Goal: Information Seeking & Learning: Learn about a topic

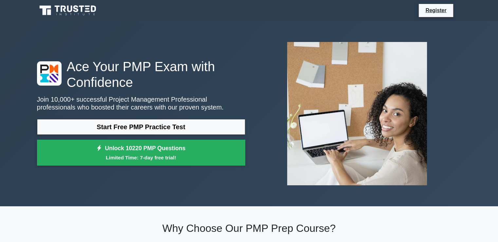
click at [140, 105] on p "Join 10,000+ successful Project Management Professional professionals who boost…" at bounding box center [141, 103] width 208 height 16
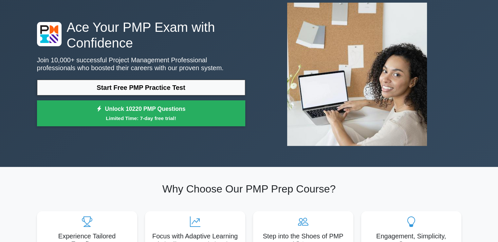
scroll to position [52, 0]
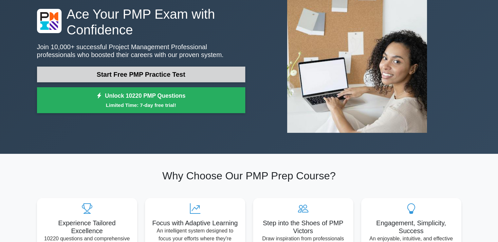
click at [119, 76] on link "Start Free PMP Practice Test" at bounding box center [141, 74] width 208 height 16
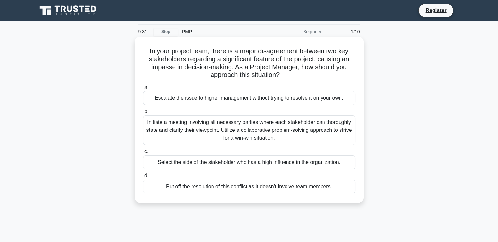
click at [331, 114] on label "b. Initiate a meeting involving all necessary parties where each stakeholder ca…" at bounding box center [249, 125] width 212 height 37
click at [143, 114] on input "b. Initiate a meeting involving all necessary parties where each stakeholder ca…" at bounding box center [143, 111] width 0 height 4
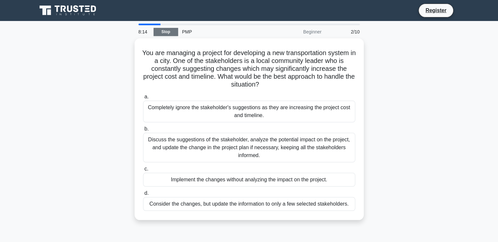
click at [170, 30] on link "Stop" at bounding box center [166, 32] width 25 height 8
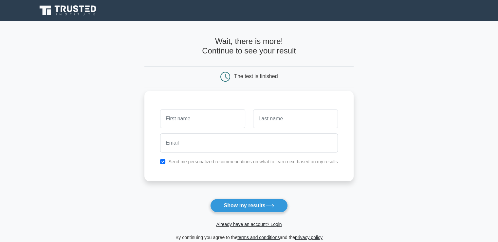
click at [169, 117] on input "text" at bounding box center [202, 118] width 85 height 19
type input "kehinde"
click at [260, 120] on input "text" at bounding box center [295, 118] width 85 height 19
type input "olatunji"
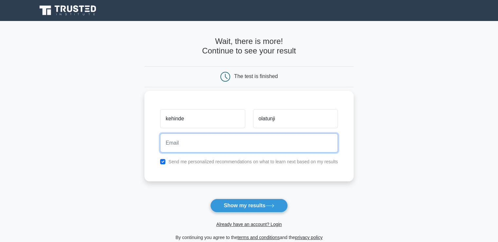
click at [178, 144] on input "email" at bounding box center [249, 142] width 178 height 19
type input "kennipompe@gmail.com"
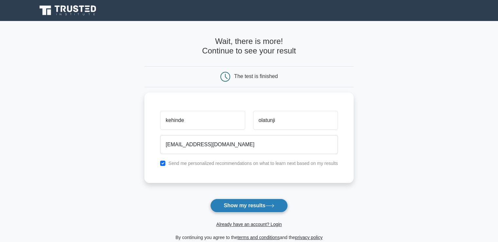
click at [243, 203] on button "Show my results" at bounding box center [248, 205] width 77 height 14
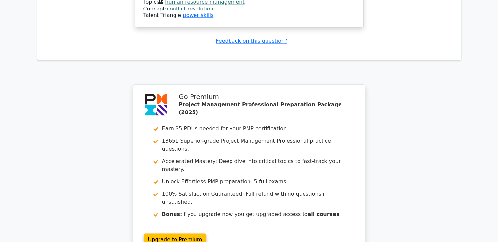
scroll to position [853, 0]
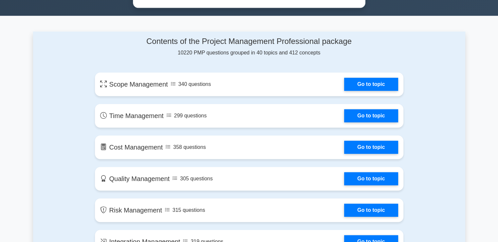
scroll to position [327, 0]
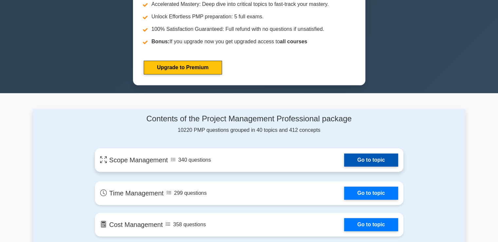
click at [359, 155] on link "Go to topic" at bounding box center [371, 159] width 54 height 13
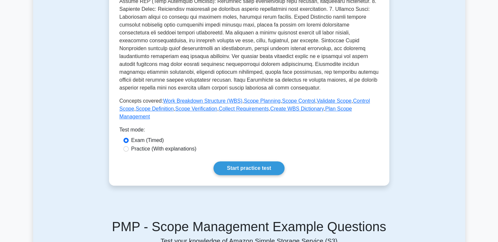
scroll to position [157, 0]
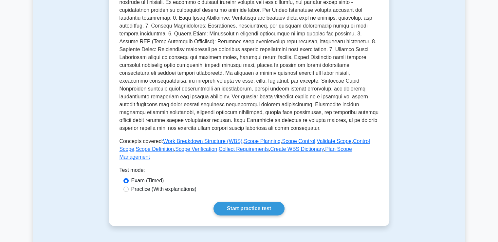
click at [251, 80] on p at bounding box center [249, 61] width 259 height 141
click at [125, 186] on input "Practice (With explanations)" at bounding box center [125, 188] width 5 height 5
radio input "true"
click at [239, 201] on link "Start practice test" at bounding box center [248, 208] width 71 height 14
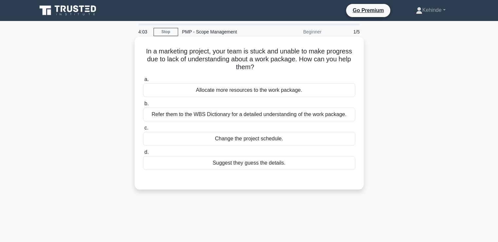
click at [191, 113] on div "Refer them to the WBS Dictionary for a detailed understanding of the work packa…" at bounding box center [249, 114] width 212 height 14
click at [143, 106] on input "b. Refer them to the WBS Dictionary for a detailed understanding of the work pa…" at bounding box center [143, 104] width 0 height 4
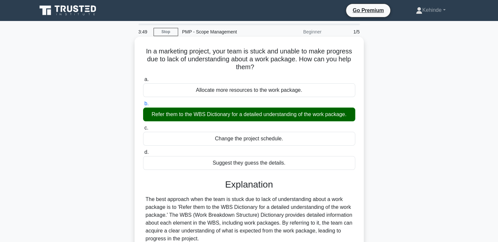
click at [143, 126] on input "c. Change the project schedule." at bounding box center [143, 128] width 0 height 4
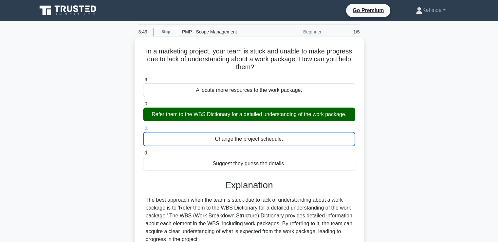
click at [143, 151] on input "d. Suggest they guess the details." at bounding box center [143, 153] width 0 height 4
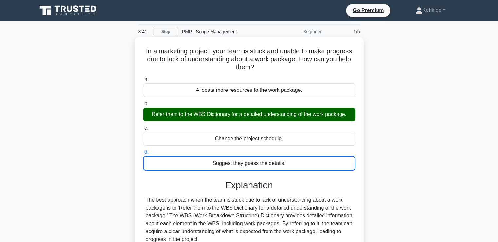
click at [143, 77] on input "a. Allocate more resources to the work package." at bounding box center [143, 79] width 0 height 4
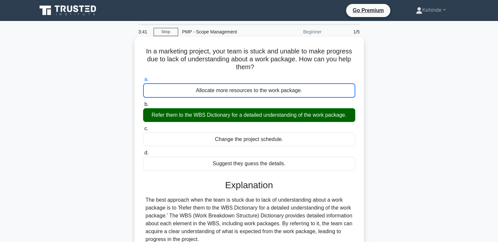
click at [143, 102] on input "b. Refer them to the WBS Dictionary for a detailed understanding of the work pa…" at bounding box center [143, 104] width 0 height 4
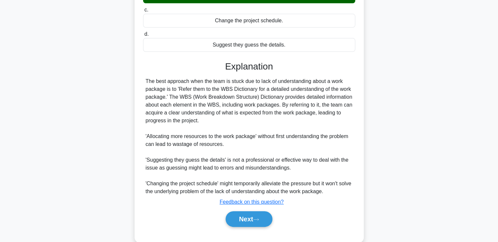
scroll to position [121, 0]
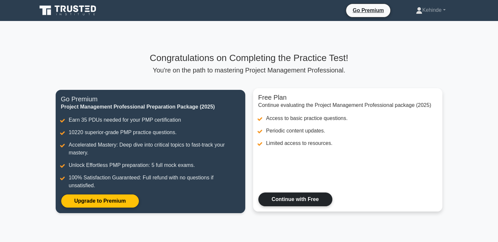
click at [290, 197] on link "Continue with Free" at bounding box center [295, 199] width 74 height 14
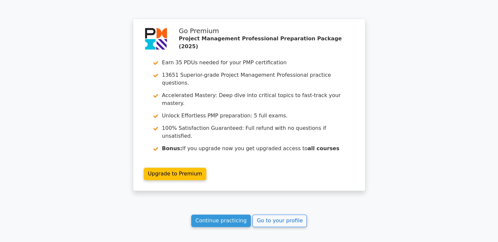
scroll to position [901, 0]
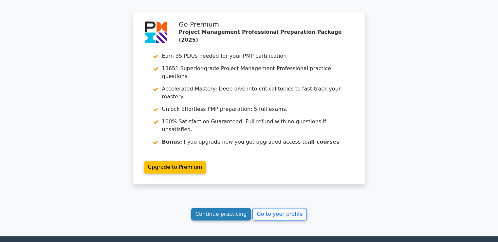
click at [220, 208] on link "Continue practicing" at bounding box center [221, 214] width 60 height 12
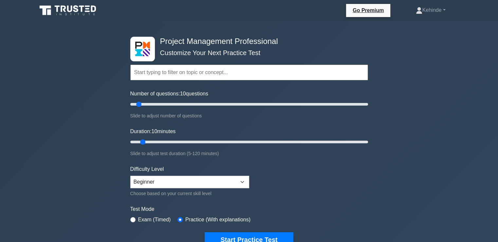
click at [142, 71] on input "text" at bounding box center [249, 73] width 238 height 16
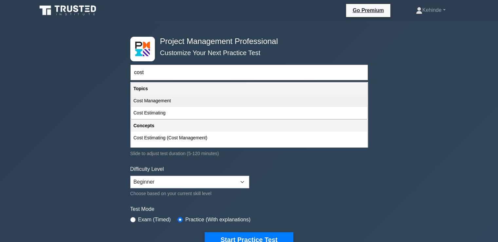
click at [149, 101] on div "Cost Management" at bounding box center [249, 101] width 236 height 12
type input "Cost Management"
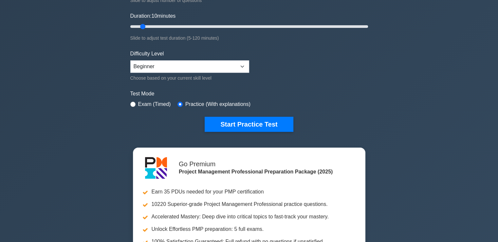
scroll to position [118, 0]
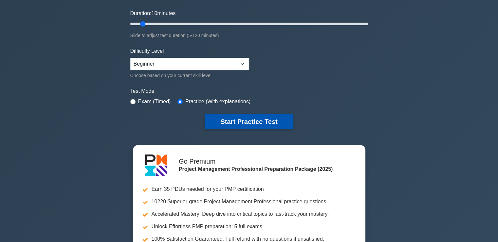
click at [240, 118] on button "Start Practice Test" at bounding box center [249, 121] width 88 height 15
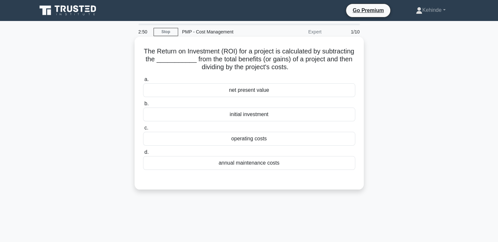
click at [246, 137] on div "operating costs" at bounding box center [249, 139] width 212 height 14
click at [143, 130] on input "c. operating costs" at bounding box center [143, 128] width 0 height 4
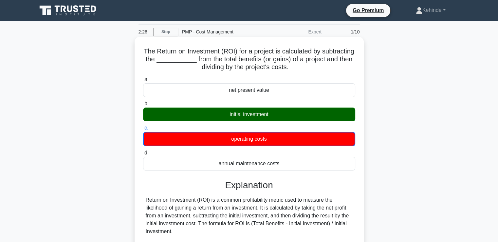
click at [234, 114] on div "initial investment" at bounding box center [249, 114] width 212 height 14
click at [143, 106] on input "b. initial investment" at bounding box center [143, 104] width 0 height 4
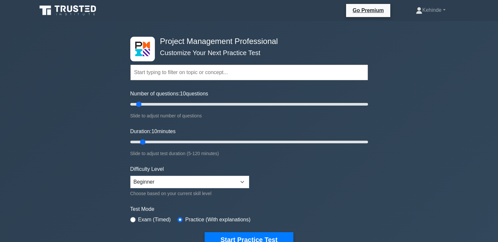
select select "beginner"
click at [149, 74] on input "text" at bounding box center [249, 73] width 238 height 16
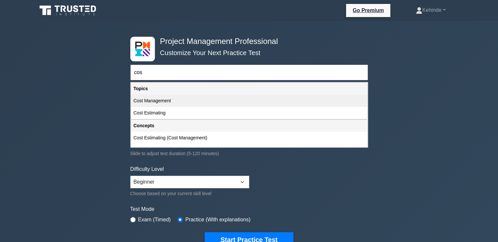
click at [153, 99] on div "Cost Management" at bounding box center [249, 101] width 236 height 12
type input "Cost Management"
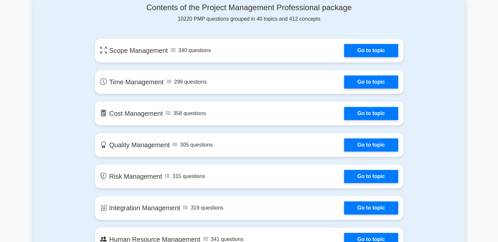
scroll to position [458, 0]
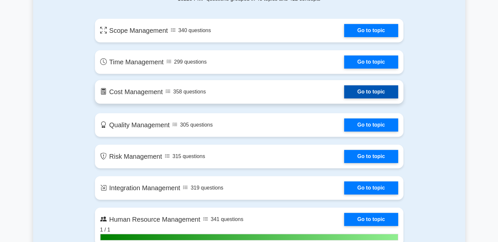
click at [344, 89] on link "Go to topic" at bounding box center [371, 91] width 54 height 13
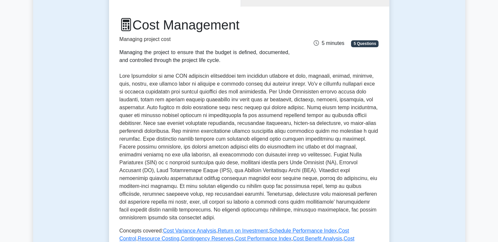
scroll to position [65, 0]
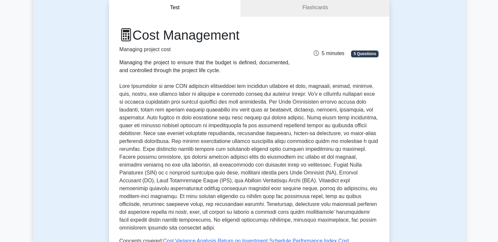
click at [311, 102] on p at bounding box center [249, 156] width 259 height 149
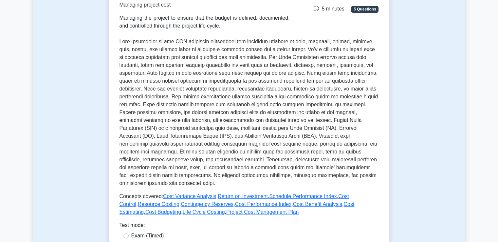
scroll to position [118, 0]
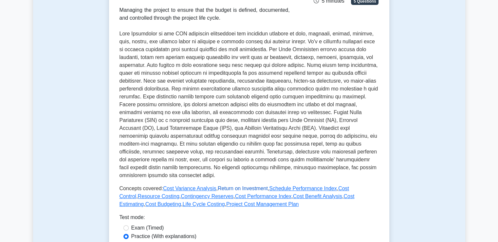
click at [231, 188] on link "Return on Investment" at bounding box center [243, 188] width 50 height 6
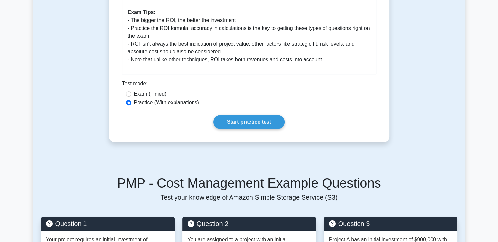
scroll to position [314, 0]
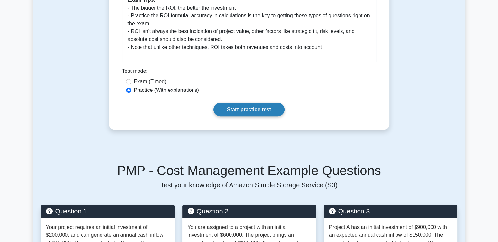
click at [241, 110] on link "Start practice test" at bounding box center [248, 109] width 71 height 14
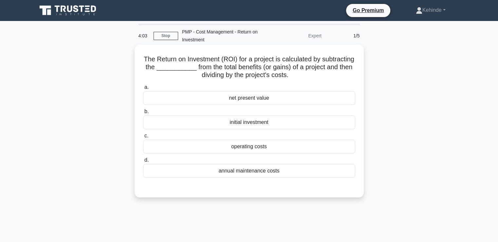
click at [232, 149] on div "operating costs" at bounding box center [249, 146] width 212 height 14
click at [143, 138] on input "c. operating costs" at bounding box center [143, 136] width 0 height 4
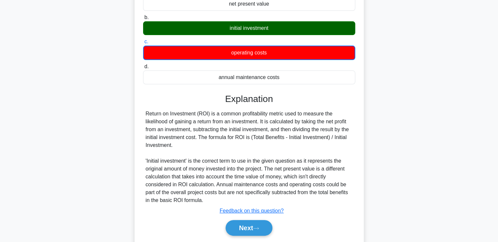
scroll to position [95, 0]
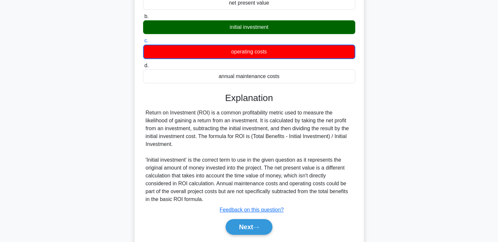
click at [143, 14] on input "b. initial investment" at bounding box center [143, 16] width 0 height 4
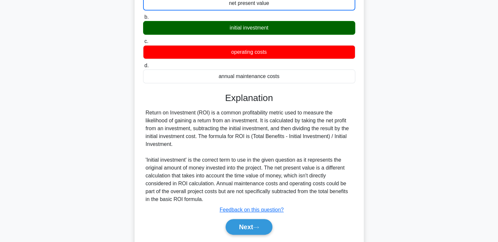
click at [143, 64] on input "d. annual maintenance costs" at bounding box center [143, 66] width 0 height 4
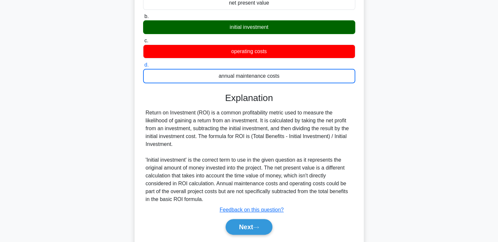
click at [143, 39] on input "c. operating costs" at bounding box center [143, 41] width 0 height 4
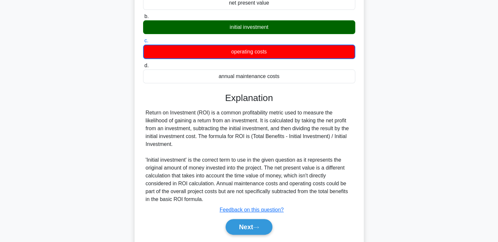
click at [143, 14] on input "b. initial investment" at bounding box center [143, 16] width 0 height 4
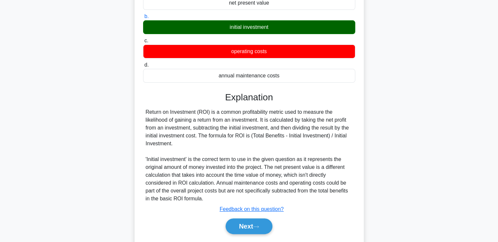
scroll to position [4, 0]
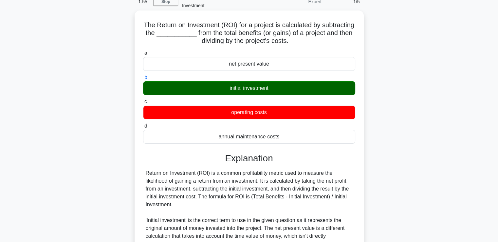
click at [143, 51] on input "a. net present value" at bounding box center [143, 53] width 0 height 4
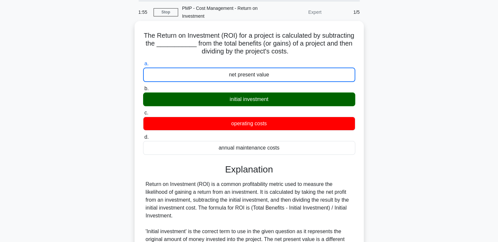
click at [143, 135] on input "d. annual maintenance costs" at bounding box center [143, 137] width 0 height 4
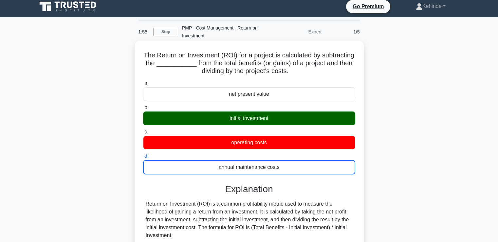
scroll to position [0, 0]
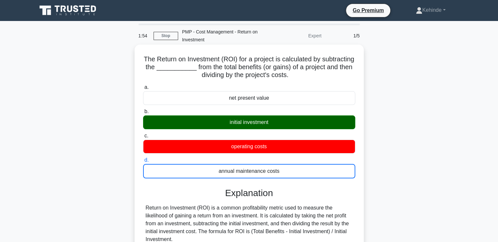
click at [143, 85] on input "a. net present value" at bounding box center [143, 87] width 0 height 4
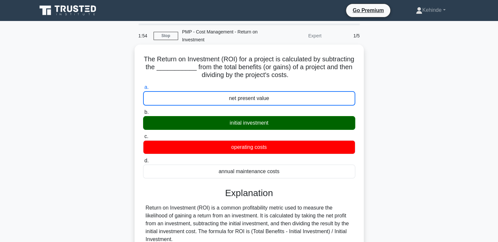
click at [143, 110] on input "b. initial investment" at bounding box center [143, 112] width 0 height 4
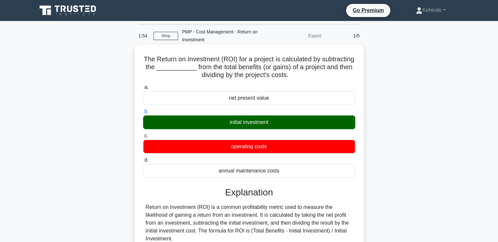
click at [143, 134] on input "c. operating costs" at bounding box center [143, 136] width 0 height 4
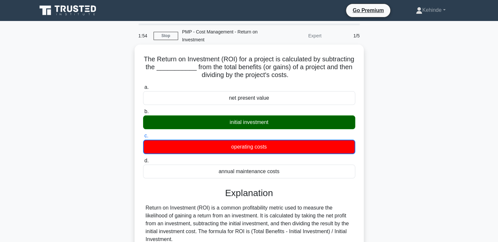
click at [143, 158] on input "d. annual maintenance costs" at bounding box center [143, 160] width 0 height 4
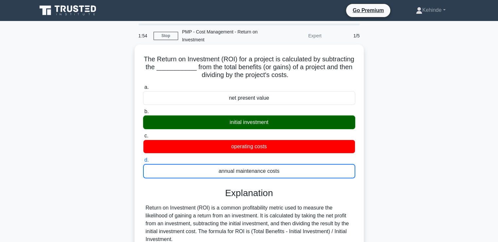
click at [143, 85] on input "a. net present value" at bounding box center [143, 87] width 0 height 4
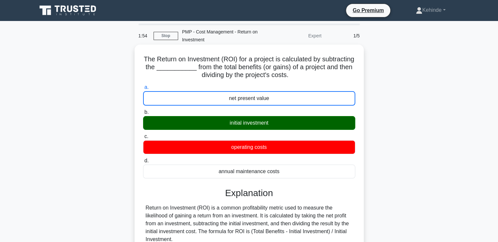
click at [143, 110] on input "b. initial investment" at bounding box center [143, 112] width 0 height 4
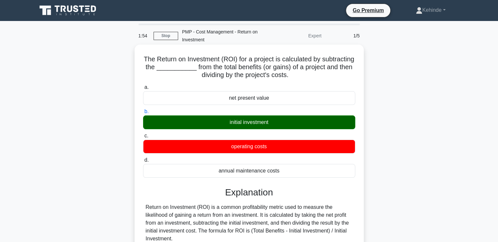
click at [143, 134] on input "c. operating costs" at bounding box center [143, 136] width 0 height 4
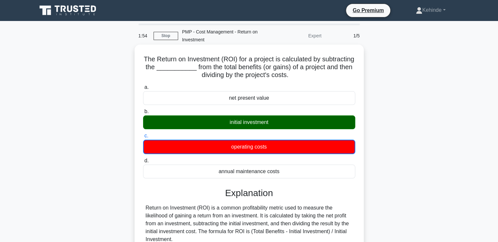
click at [143, 158] on input "d. annual maintenance costs" at bounding box center [143, 160] width 0 height 4
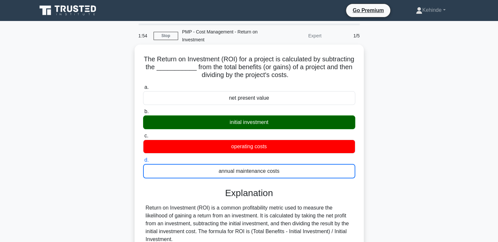
click at [143, 85] on input "a. net present value" at bounding box center [143, 87] width 0 height 4
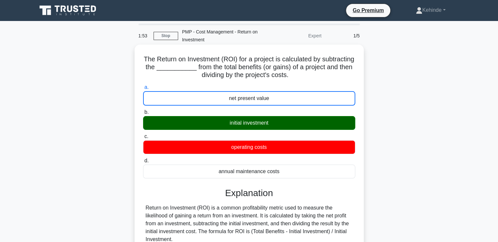
click at [143, 110] on input "b. initial investment" at bounding box center [143, 112] width 0 height 4
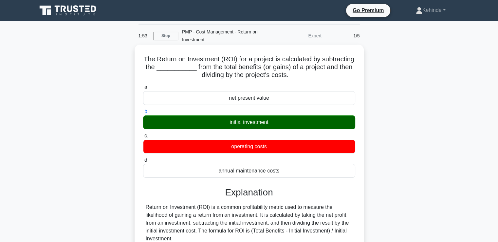
click at [143, 134] on input "c. operating costs" at bounding box center [143, 136] width 0 height 4
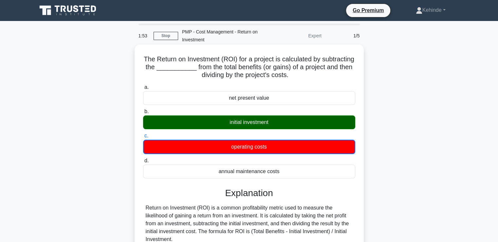
click at [143, 158] on input "d. annual maintenance costs" at bounding box center [143, 160] width 0 height 4
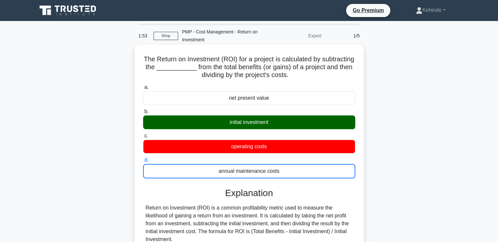
click at [143, 85] on input "a. net present value" at bounding box center [143, 87] width 0 height 4
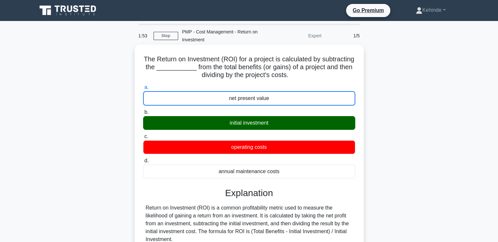
click at [143, 110] on input "b. initial investment" at bounding box center [143, 112] width 0 height 4
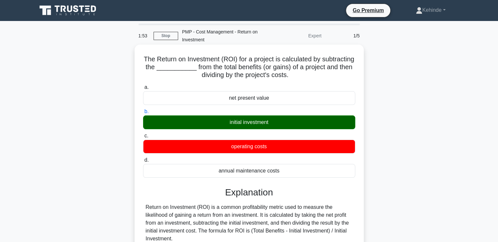
click at [143, 134] on input "c. operating costs" at bounding box center [143, 136] width 0 height 4
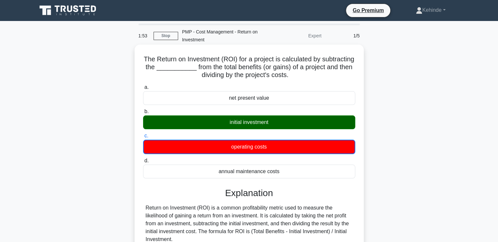
click at [143, 158] on input "d. annual maintenance costs" at bounding box center [143, 160] width 0 height 4
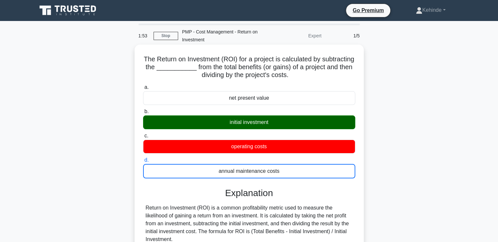
click at [143, 85] on input "a. net present value" at bounding box center [143, 87] width 0 height 4
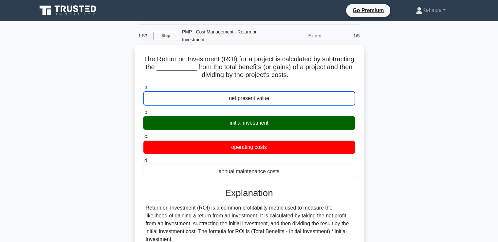
click at [143, 110] on input "b. initial investment" at bounding box center [143, 112] width 0 height 4
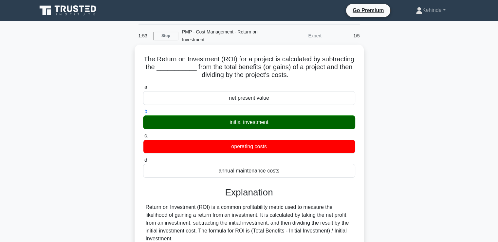
click at [143, 134] on input "c. operating costs" at bounding box center [143, 136] width 0 height 4
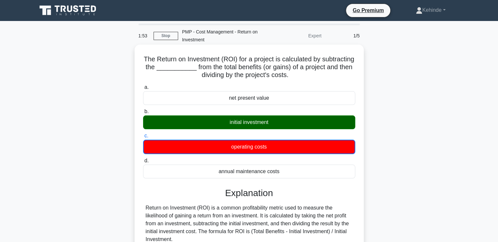
click at [143, 158] on input "d. annual maintenance costs" at bounding box center [143, 160] width 0 height 4
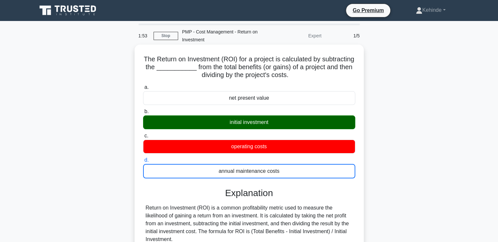
click at [143, 85] on input "a. net present value" at bounding box center [143, 87] width 0 height 4
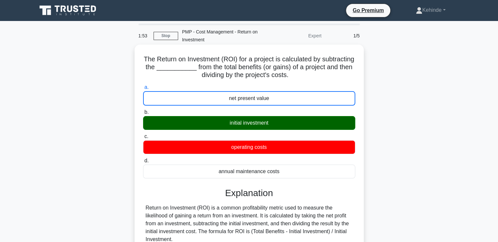
click at [143, 110] on input "b. initial investment" at bounding box center [143, 112] width 0 height 4
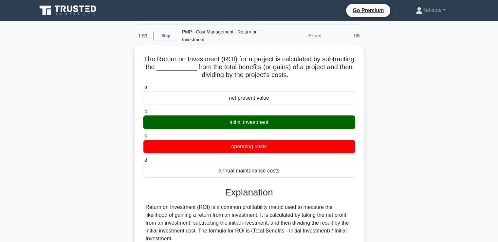
click at [143, 134] on input "c. operating costs" at bounding box center [143, 136] width 0 height 4
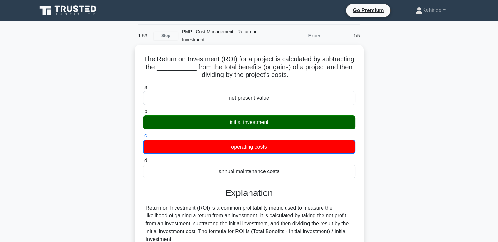
click at [143, 158] on input "d. annual maintenance costs" at bounding box center [143, 160] width 0 height 4
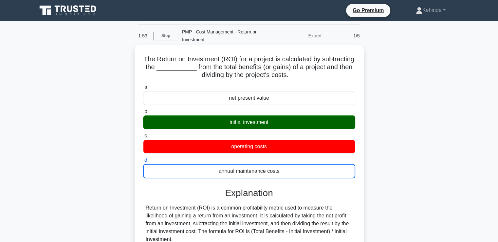
click at [143, 85] on input "a. net present value" at bounding box center [143, 87] width 0 height 4
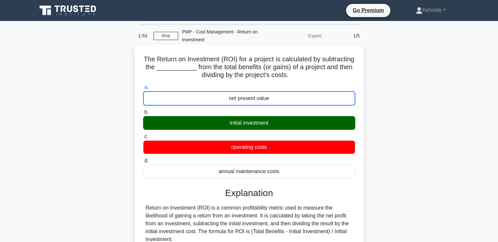
click at [143, 110] on input "b. initial investment" at bounding box center [143, 112] width 0 height 4
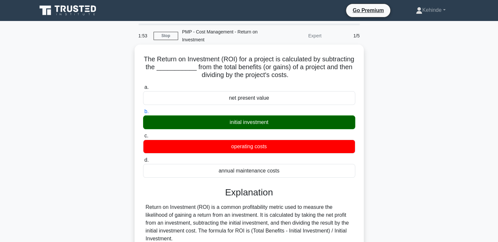
click at [143, 134] on input "c. operating costs" at bounding box center [143, 136] width 0 height 4
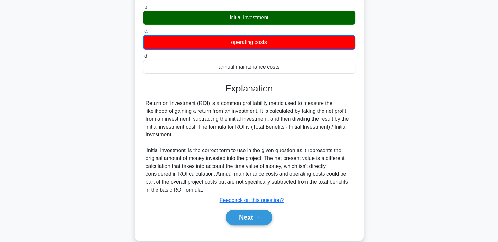
scroll to position [107, 0]
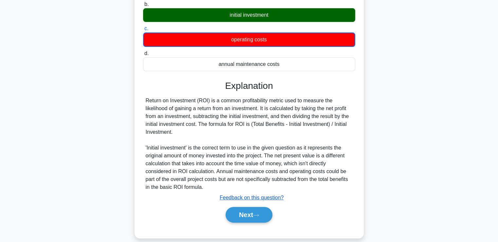
click at [246, 196] on u "Feedback on this question?" at bounding box center [252, 197] width 64 height 6
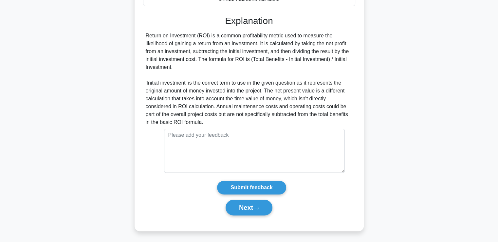
scroll to position [173, 0]
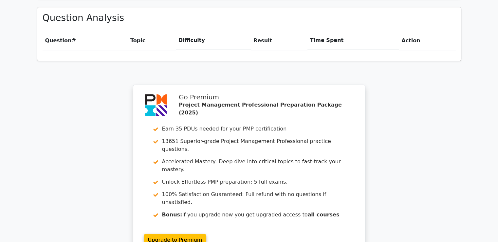
scroll to position [485, 0]
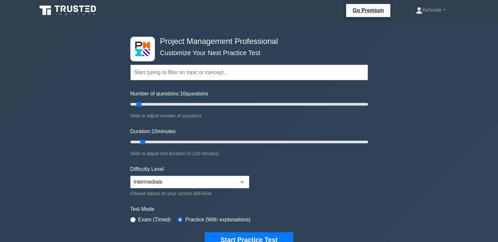
click at [160, 72] on input "text" at bounding box center [249, 73] width 238 height 16
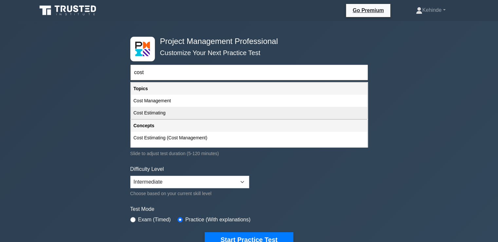
click at [146, 111] on div "Cost Estimating" at bounding box center [249, 113] width 236 height 12
type input "Cost Estimating"
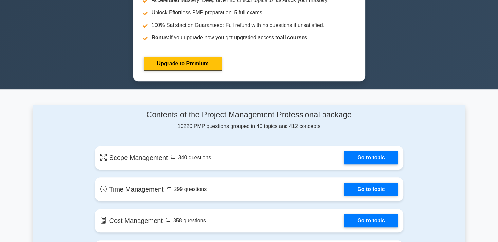
scroll to position [380, 0]
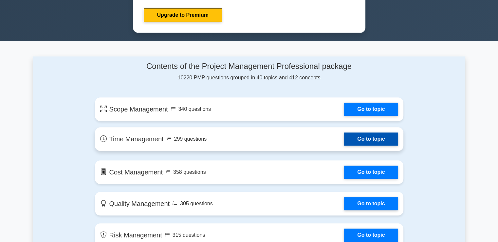
click at [344, 135] on link "Go to topic" at bounding box center [371, 138] width 54 height 13
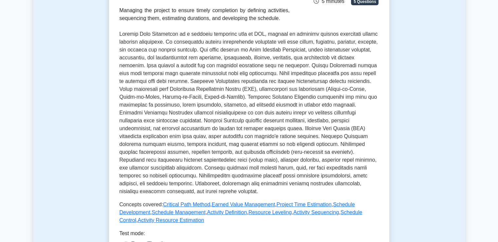
scroll to position [131, 0]
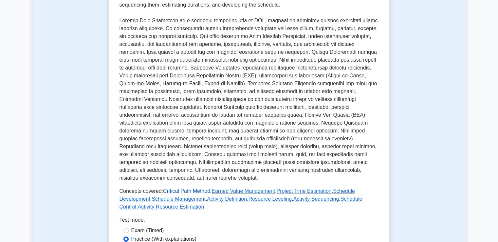
click at [176, 190] on link "Critical Path Method" at bounding box center [186, 191] width 47 height 6
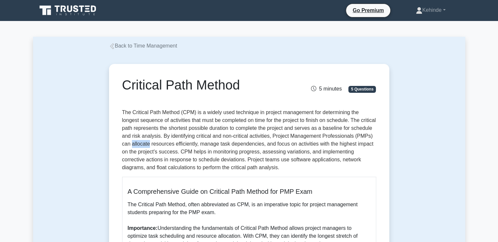
click at [187, 164] on p "The Critical Path Method (CPM) is a widely used technique in project management…" at bounding box center [249, 139] width 254 height 63
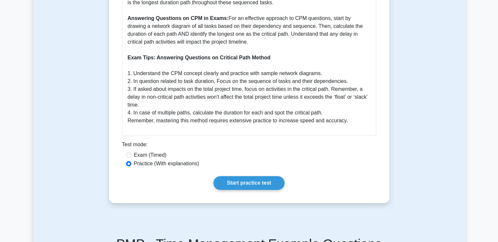
scroll to position [341, 0]
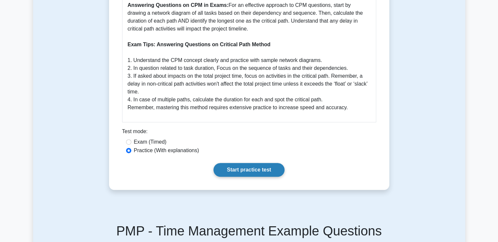
click at [236, 168] on link "Start practice test" at bounding box center [248, 170] width 71 height 14
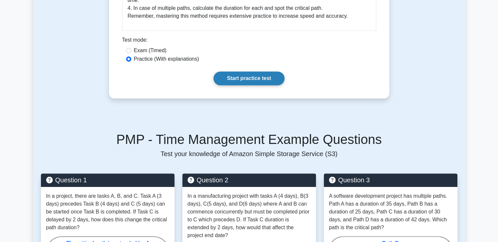
scroll to position [432, 0]
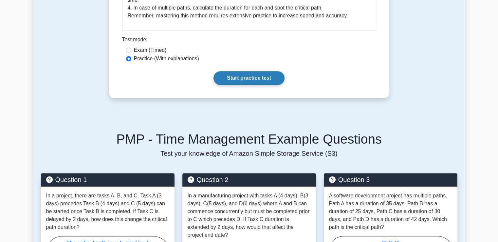
click at [250, 76] on link "Start practice test" at bounding box center [248, 78] width 71 height 14
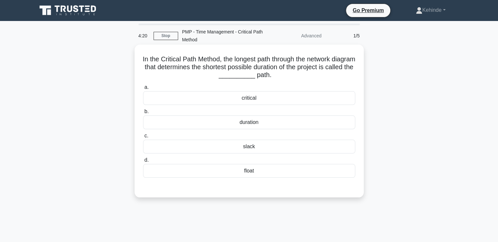
click at [235, 96] on div "critical" at bounding box center [249, 98] width 212 height 14
click at [143, 89] on input "a. critical" at bounding box center [143, 87] width 0 height 4
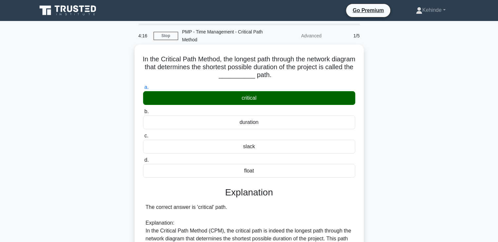
click at [143, 109] on input "b. duration" at bounding box center [143, 111] width 0 height 4
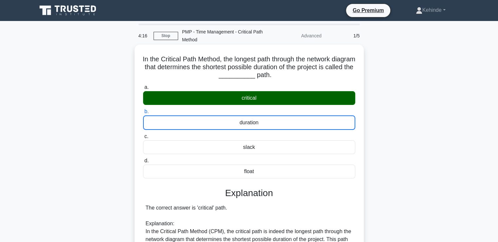
click at [143, 134] on input "c. slack" at bounding box center [143, 136] width 0 height 4
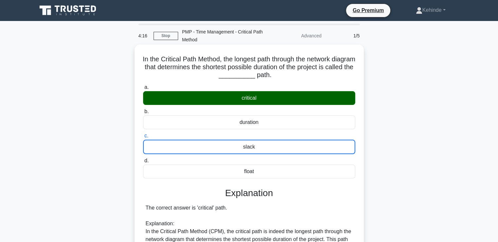
click at [143, 158] on input "d. float" at bounding box center [143, 160] width 0 height 4
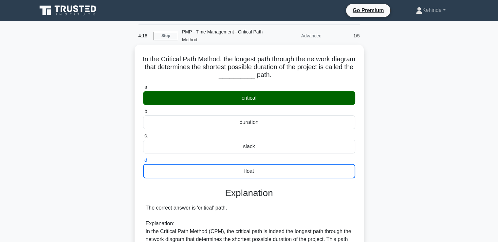
click at [143, 85] on input "a. critical" at bounding box center [143, 87] width 0 height 4
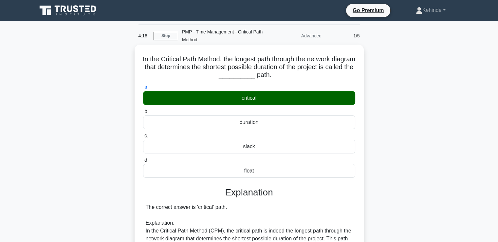
click at [143, 109] on input "b. duration" at bounding box center [143, 111] width 0 height 4
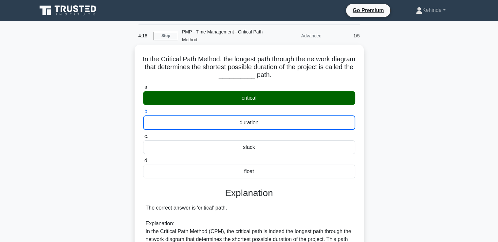
click at [143, 134] on input "c. slack" at bounding box center [143, 136] width 0 height 4
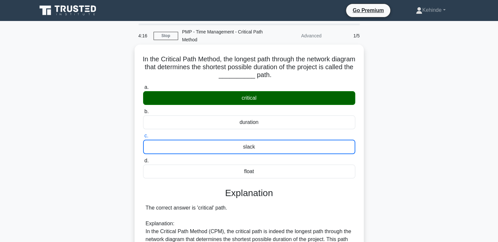
click at [143, 158] on input "d. float" at bounding box center [143, 160] width 0 height 4
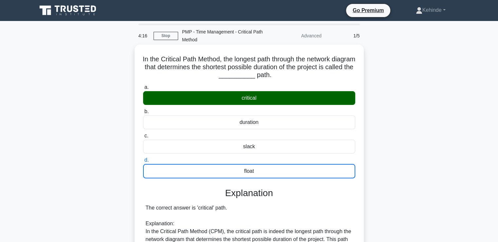
click at [143, 85] on input "a. critical" at bounding box center [143, 87] width 0 height 4
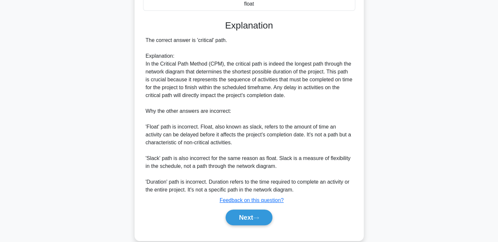
scroll to position [169, 0]
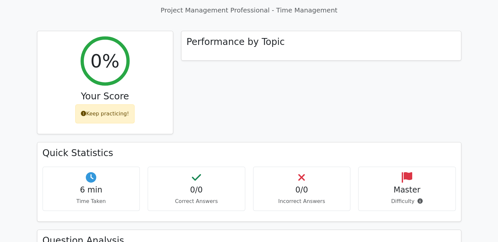
scroll to position [195, 0]
